Goal: Complete application form

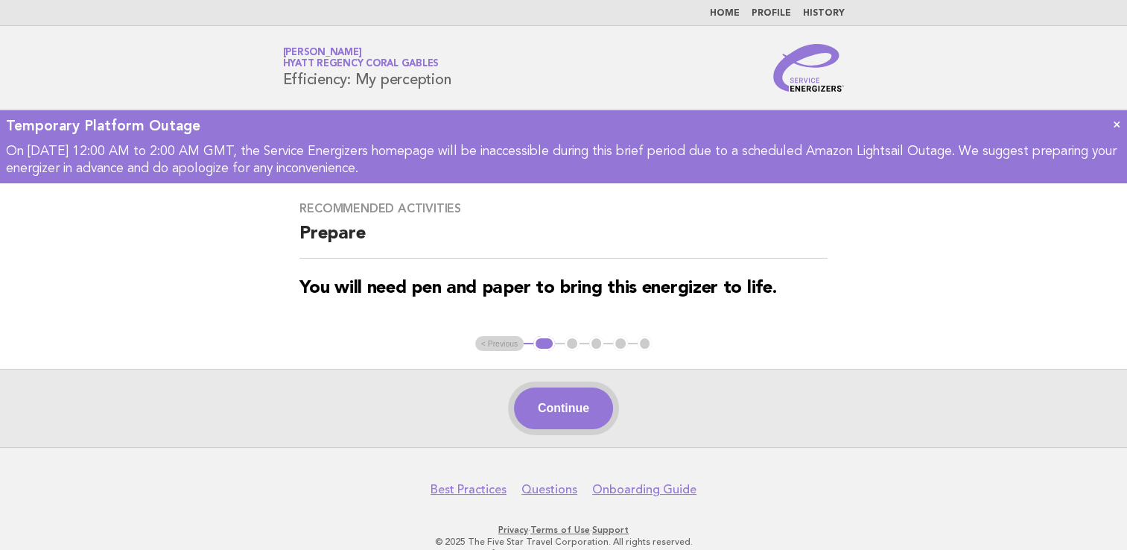
click at [554, 414] on button "Continue" at bounding box center [563, 408] width 99 height 42
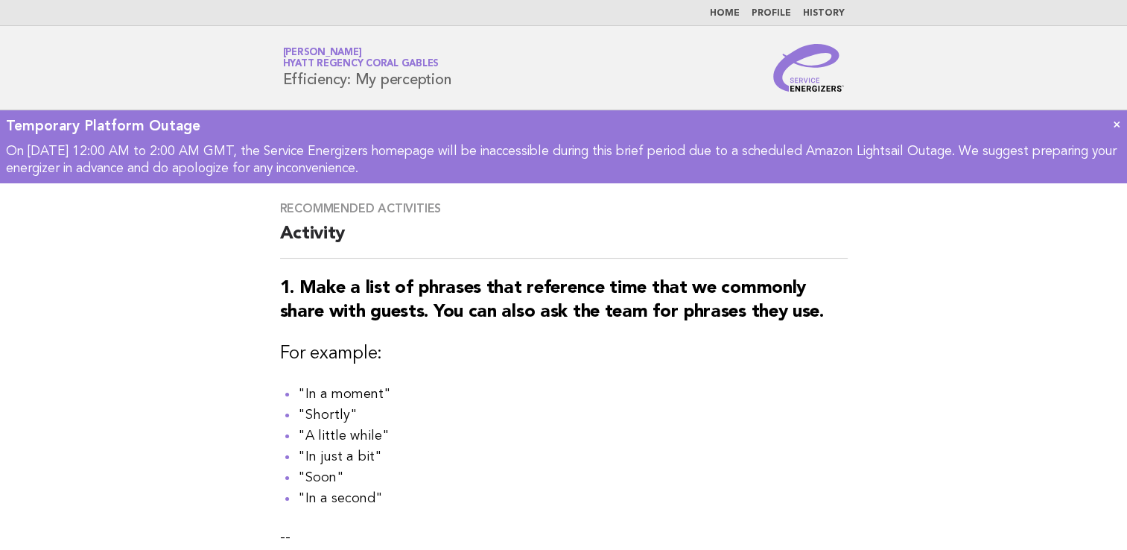
scroll to position [522, 0]
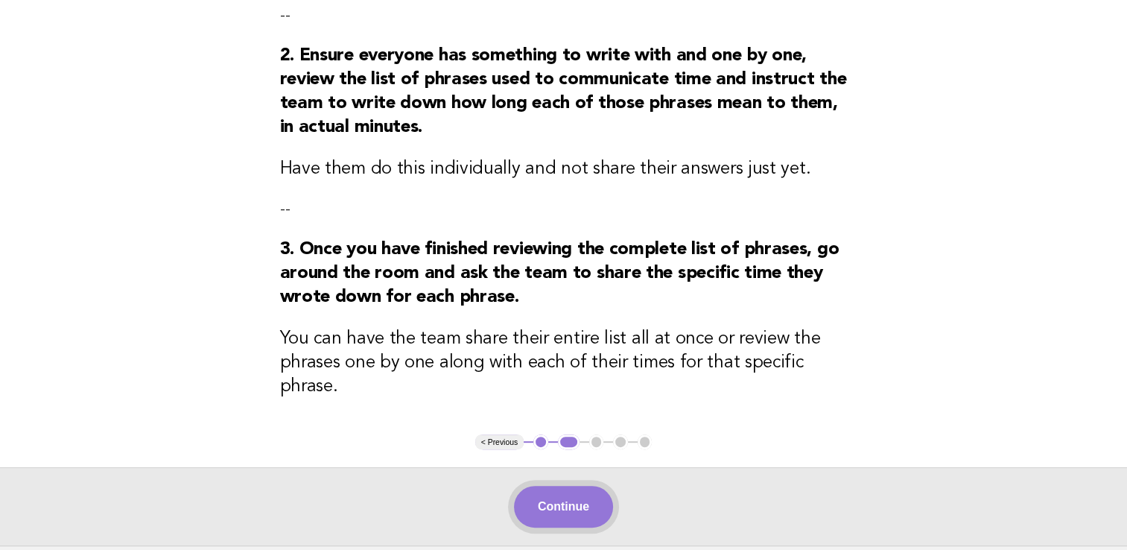
click at [574, 526] on button "Continue" at bounding box center [563, 507] width 99 height 42
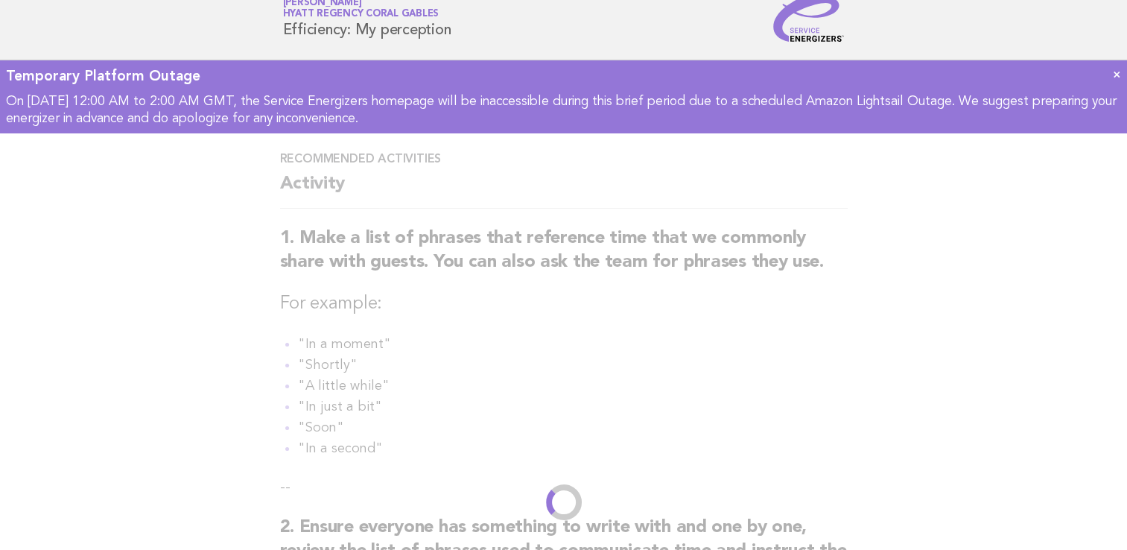
scroll to position [0, 0]
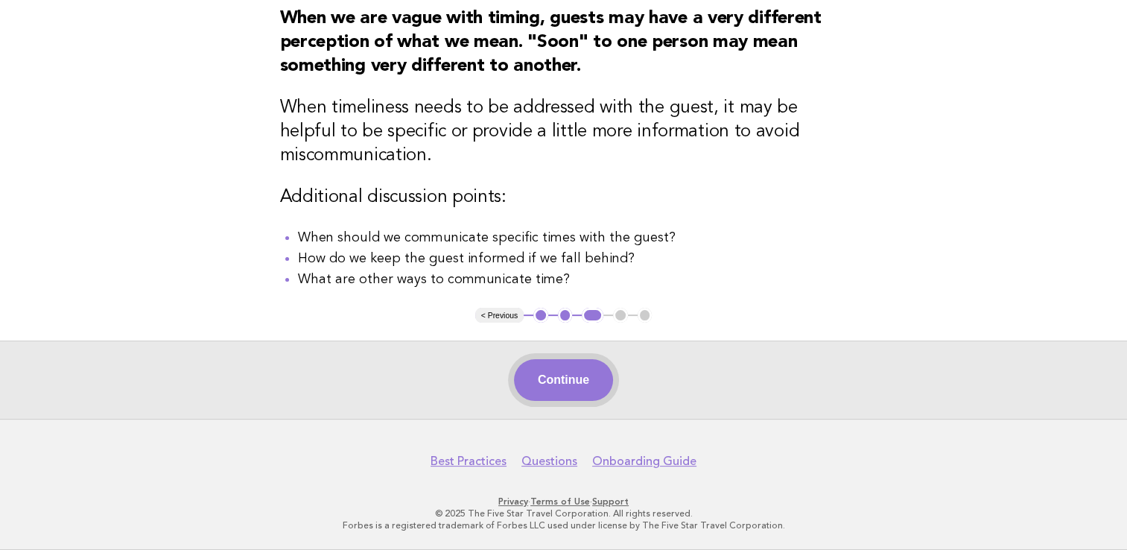
click at [554, 368] on button "Continue" at bounding box center [563, 380] width 99 height 42
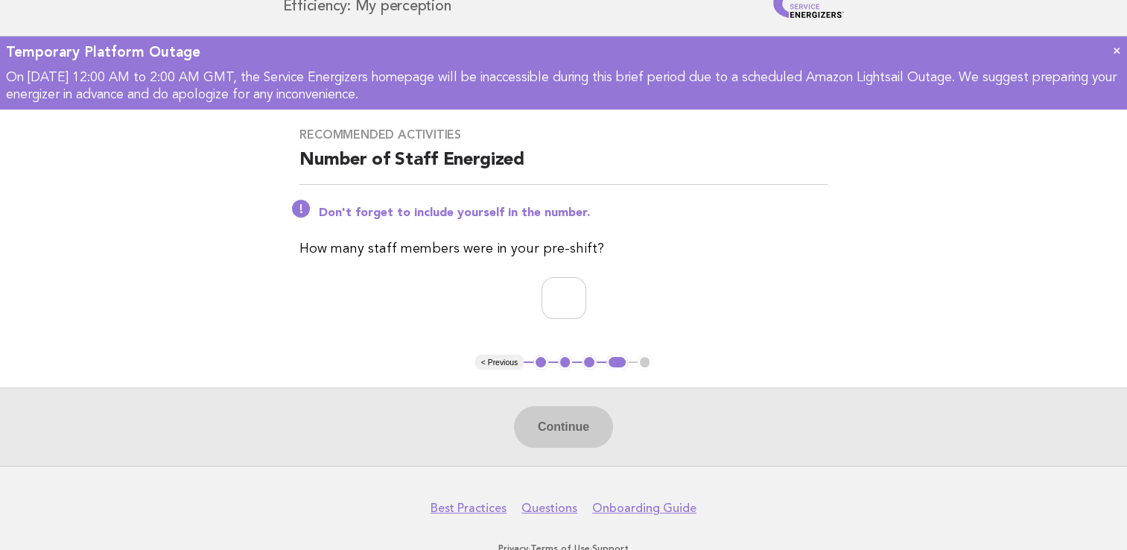
scroll to position [75, 0]
click at [542, 283] on input "number" at bounding box center [564, 297] width 45 height 42
type input "*"
click at [570, 411] on button "Continue" at bounding box center [563, 426] width 99 height 42
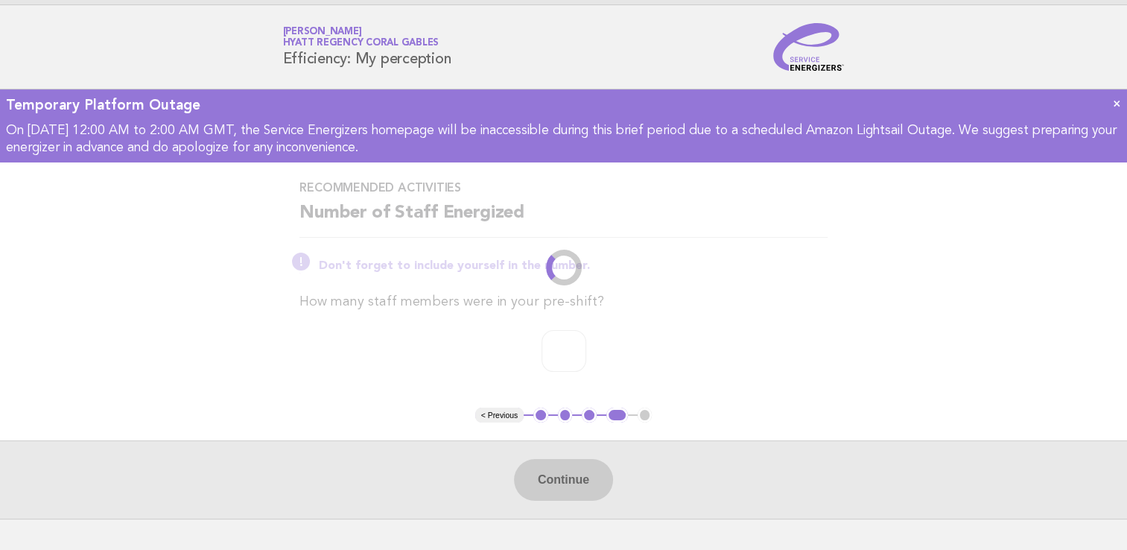
scroll to position [0, 0]
